Goal: Task Accomplishment & Management: Complete application form

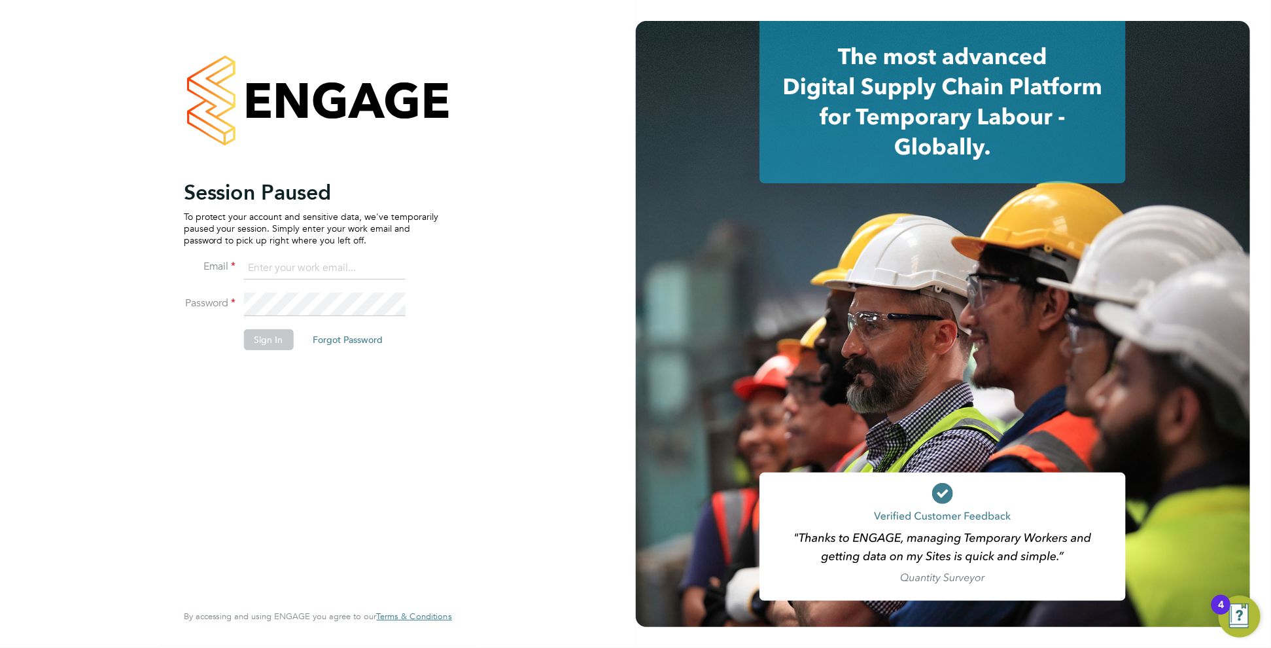
type input "c.carter@oandb.co.uk"
click at [278, 336] on button "Sign In" at bounding box center [269, 339] width 50 height 21
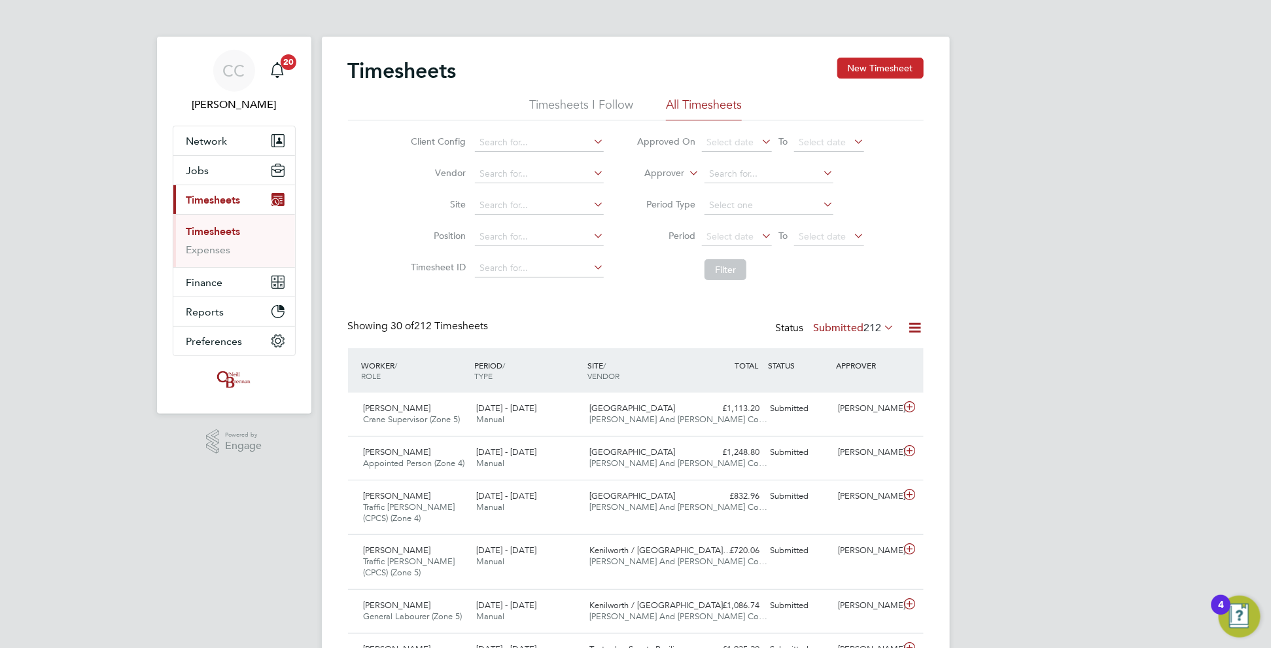
click at [864, 61] on button "New Timesheet" at bounding box center [880, 68] width 86 height 21
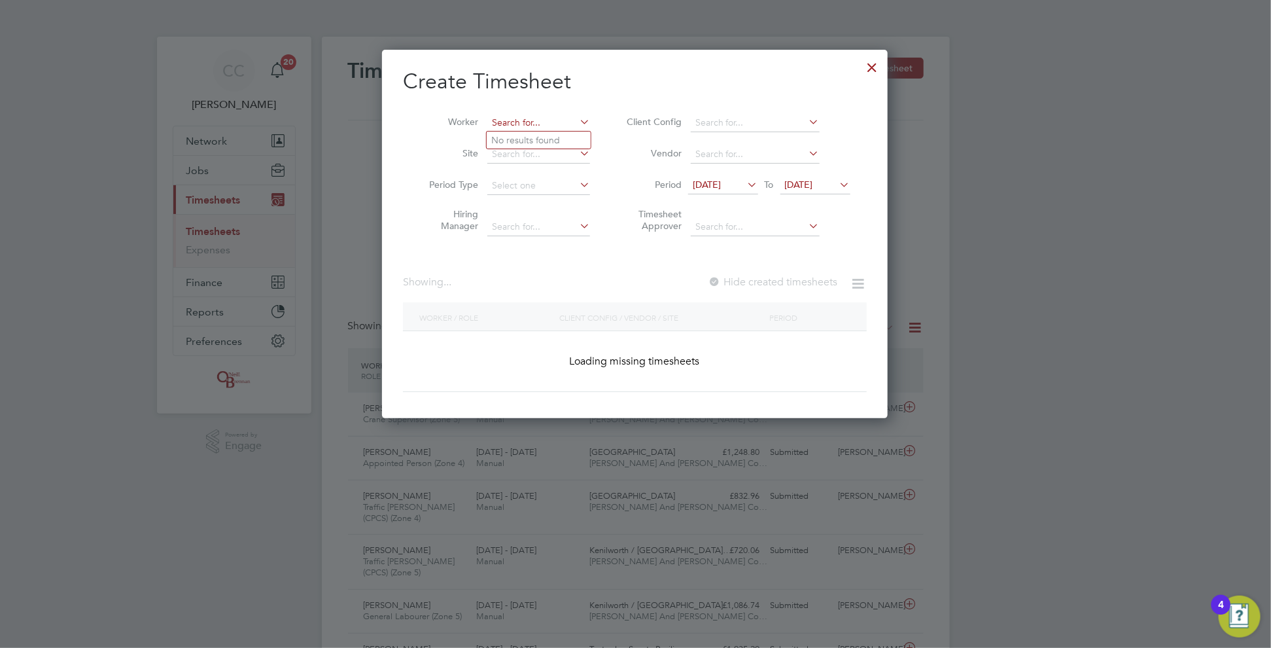
click at [504, 124] on input at bounding box center [538, 123] width 103 height 18
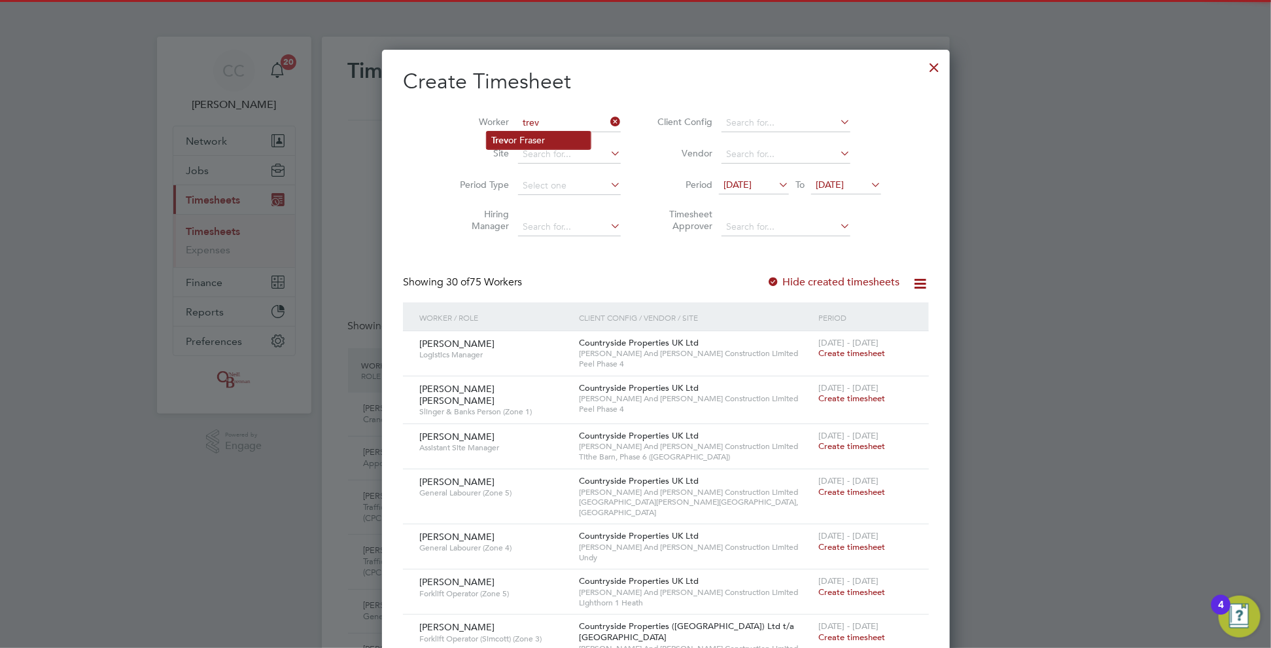
click at [531, 141] on li "Trev or Fraser" at bounding box center [539, 141] width 104 height 18
type input "[PERSON_NAME]"
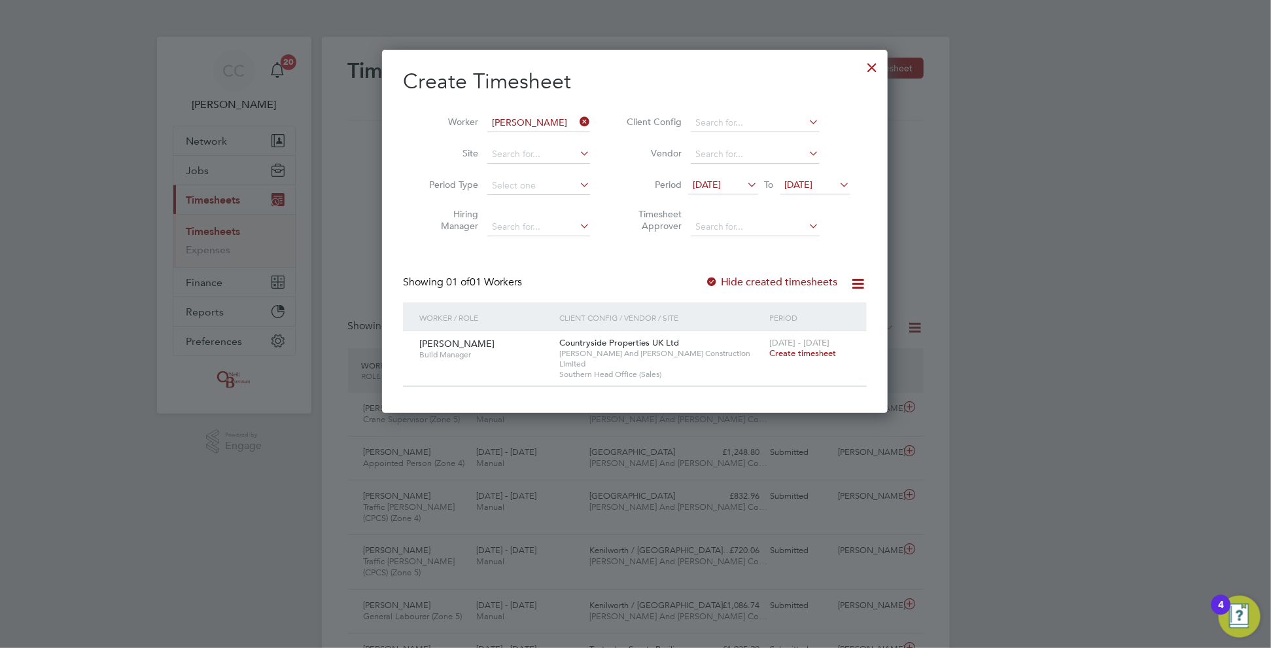
click at [873, 70] on div at bounding box center [873, 64] width 24 height 24
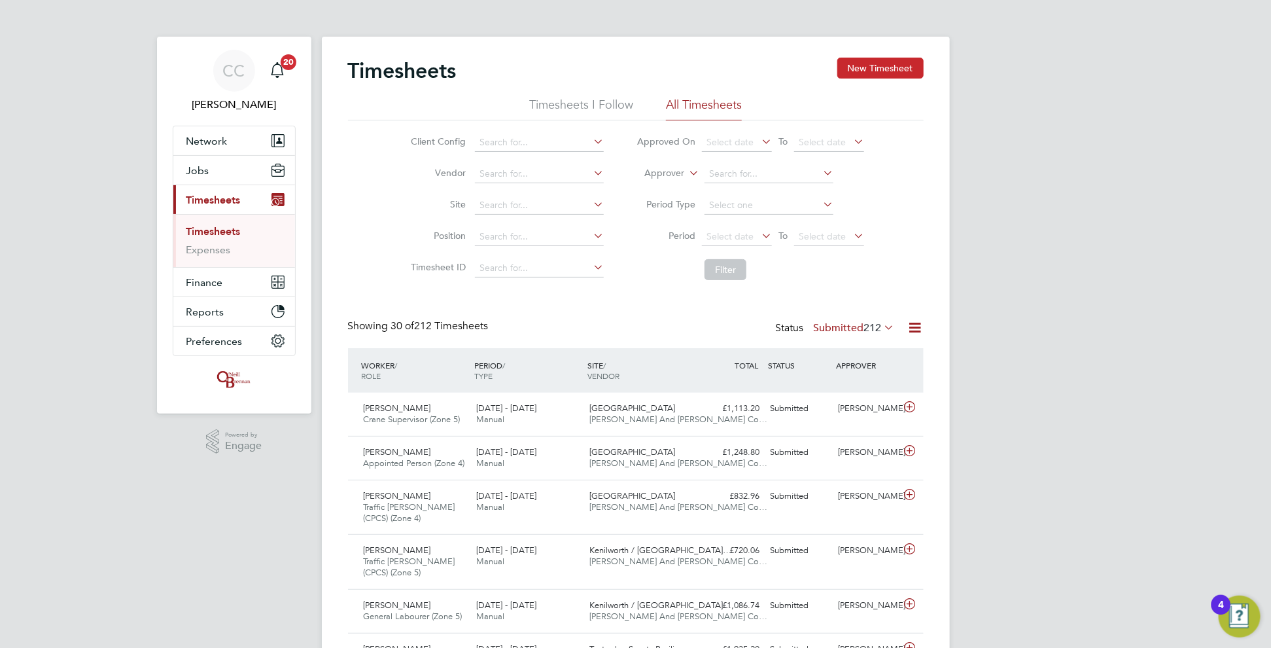
click at [850, 74] on button "New Timesheet" at bounding box center [880, 68] width 86 height 21
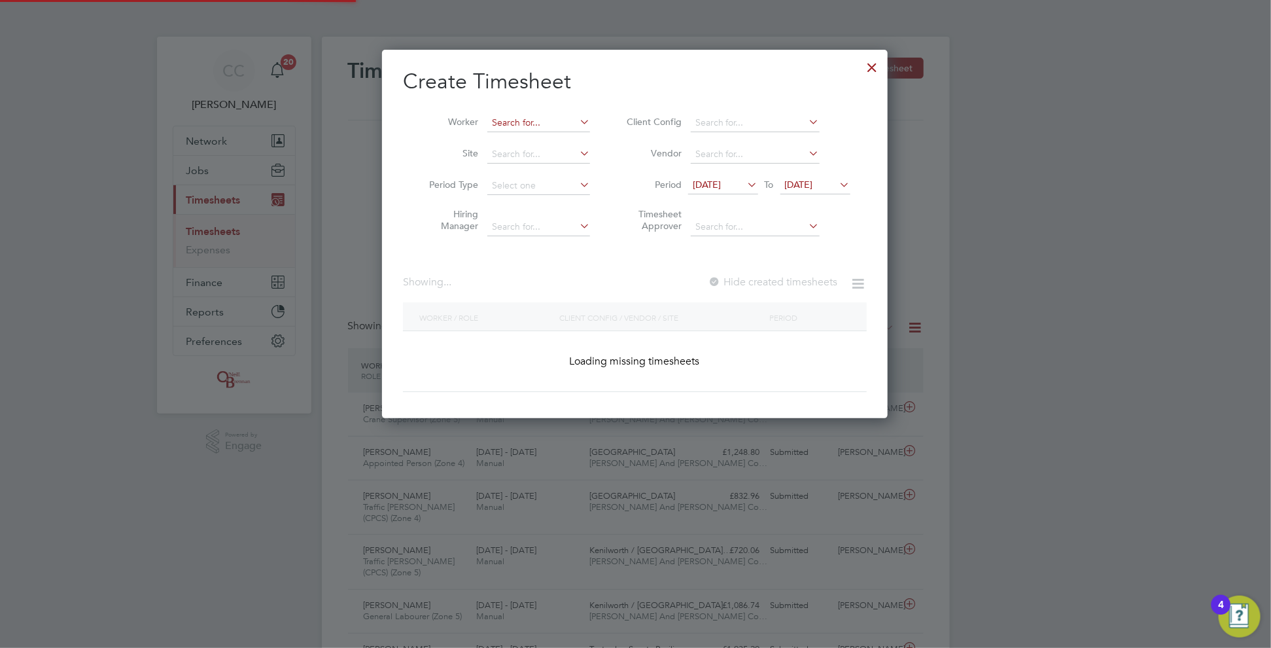
scroll to position [368, 506]
click at [550, 121] on input at bounding box center [538, 123] width 103 height 18
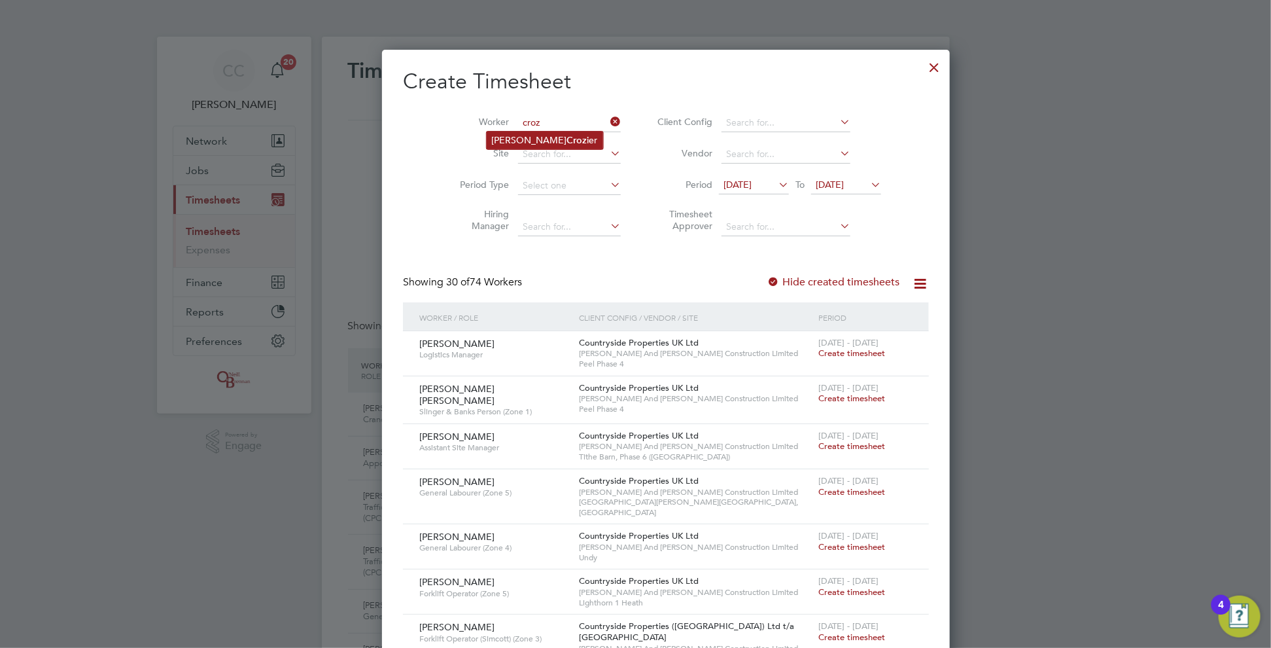
click at [557, 132] on li "[PERSON_NAME]" at bounding box center [545, 141] width 116 height 18
type input "[PERSON_NAME]"
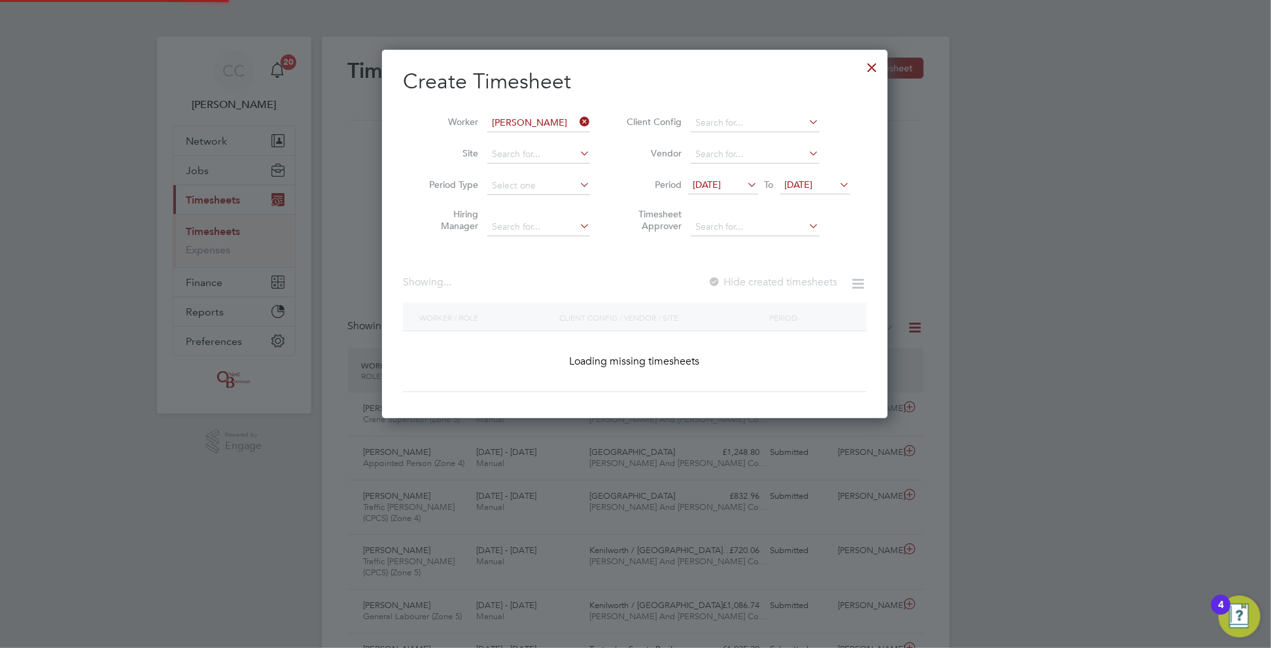
scroll to position [368, 506]
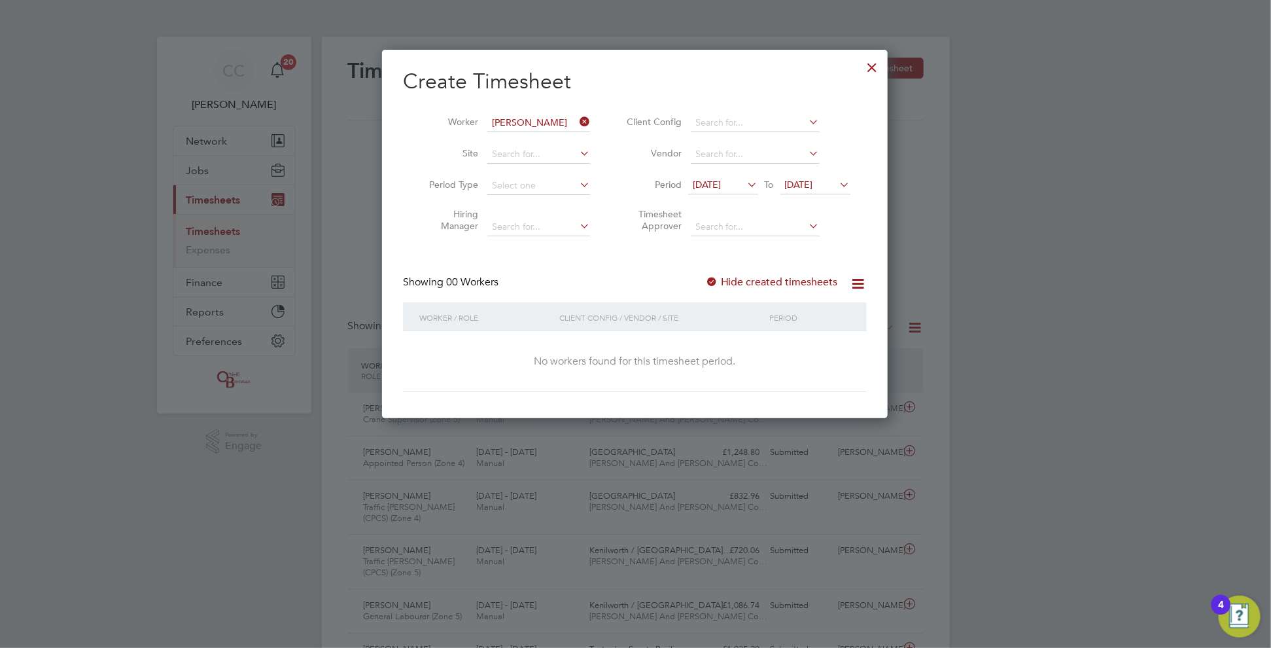
click at [737, 283] on label "Hide created timesheets" at bounding box center [771, 281] width 133 height 13
click at [730, 283] on label "Hide created timesheets" at bounding box center [771, 281] width 133 height 13
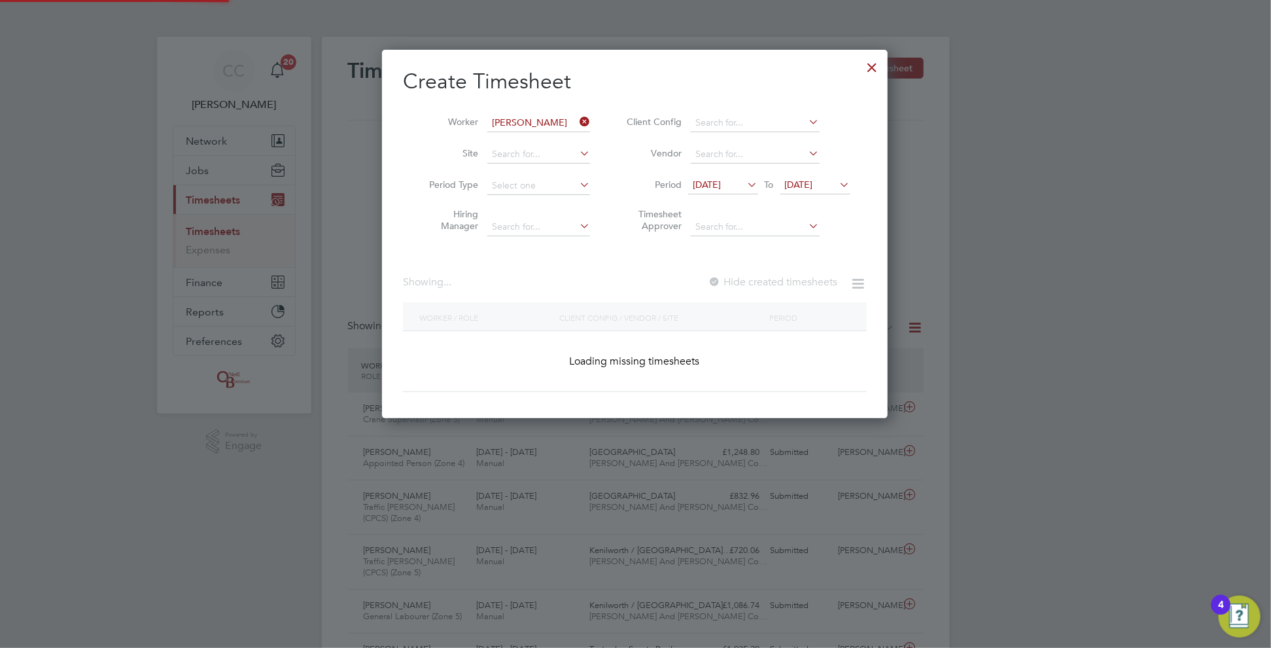
scroll to position [396, 506]
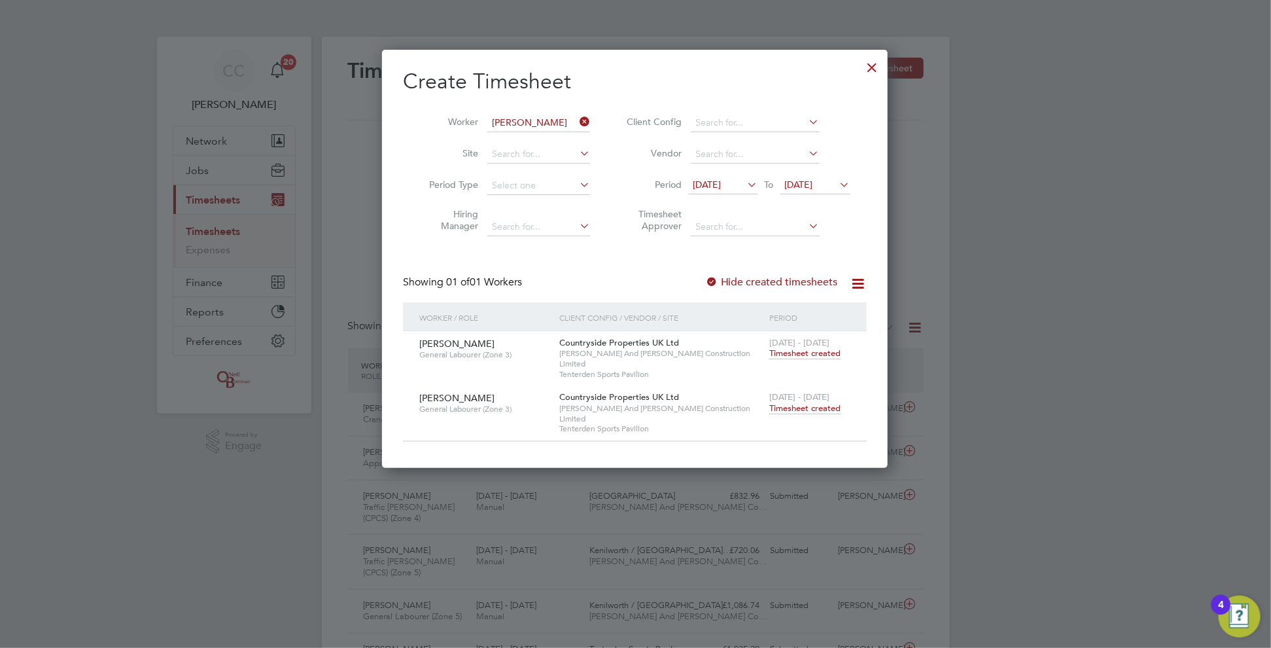
click at [806, 402] on span "Timesheet created" at bounding box center [804, 408] width 71 height 12
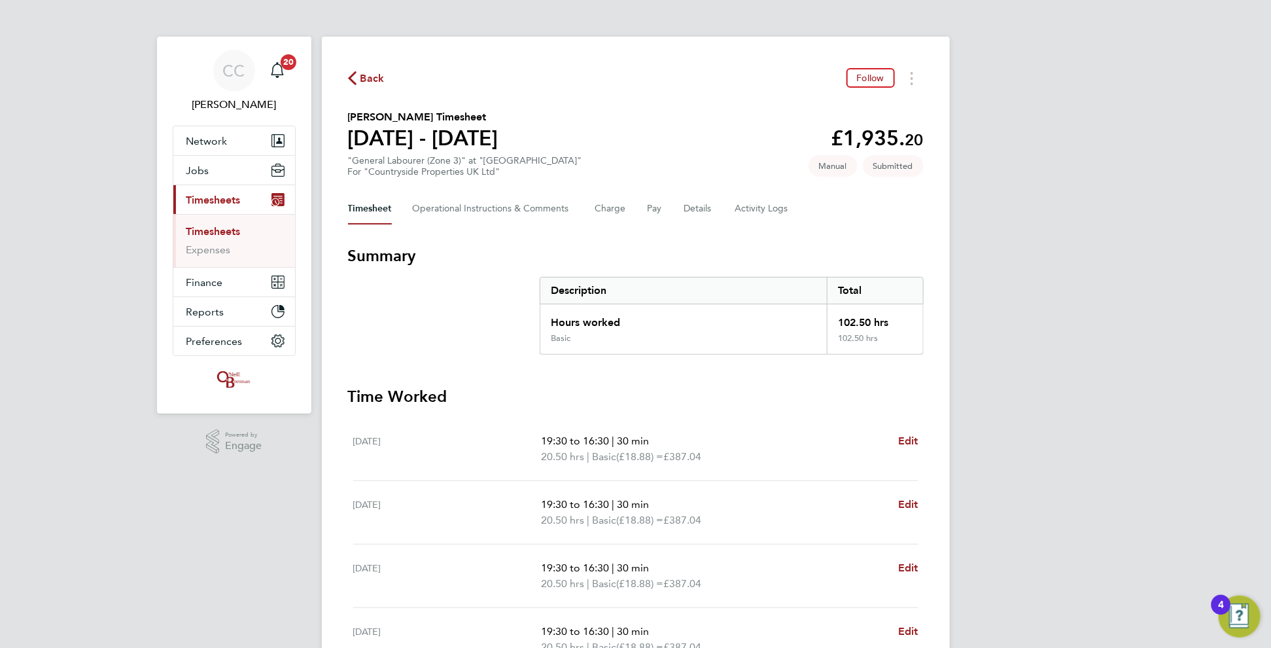
click at [373, 67] on div "Back Follow [PERSON_NAME] Timesheet [DATE] - [DATE] £1,935. 20 "General Laboure…" at bounding box center [636, 481] width 628 height 888
